Goal: Register for event/course

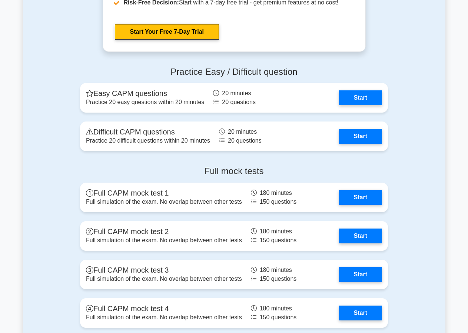
scroll to position [1834, 0]
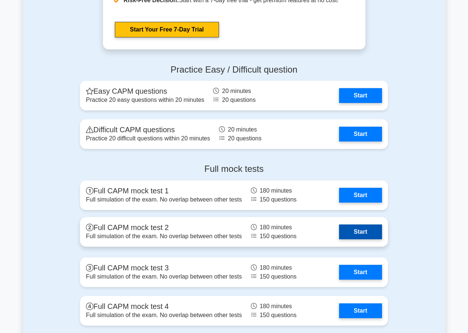
click at [339, 231] on link "Start" at bounding box center [360, 232] width 43 height 15
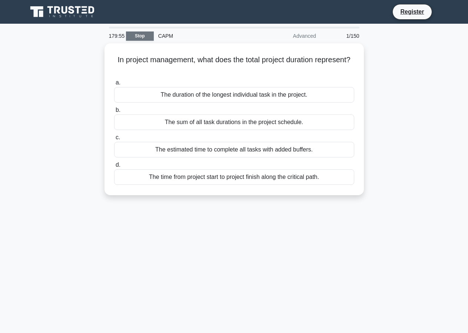
click at [137, 36] on link "Stop" at bounding box center [140, 36] width 28 height 9
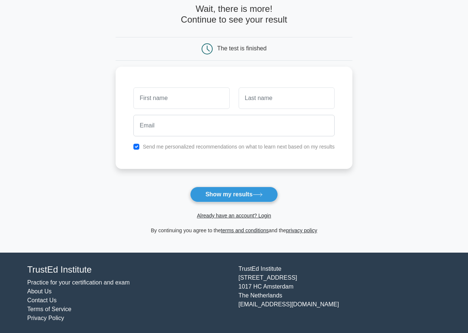
scroll to position [40, 0]
